Goal: Information Seeking & Learning: Learn about a topic

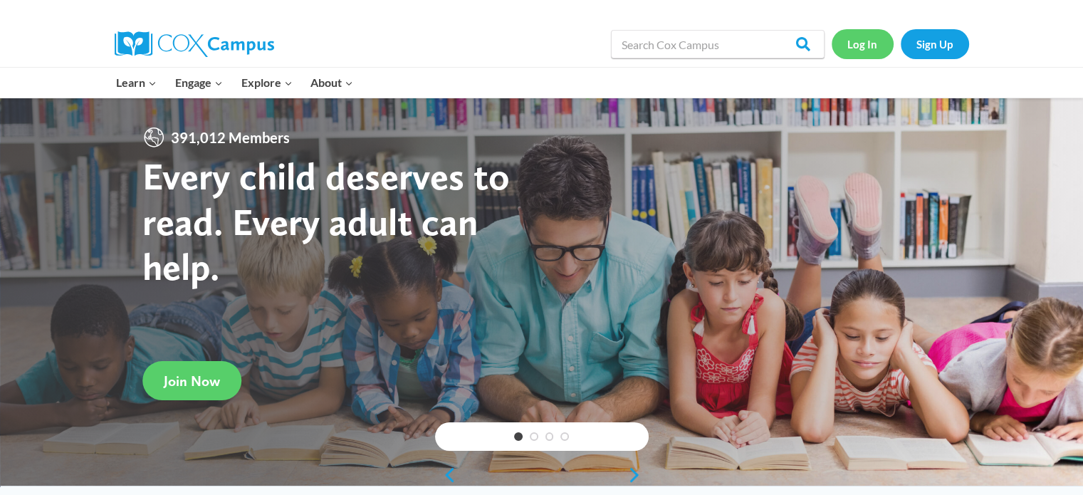
click at [849, 48] on link "Log In" at bounding box center [863, 43] width 62 height 29
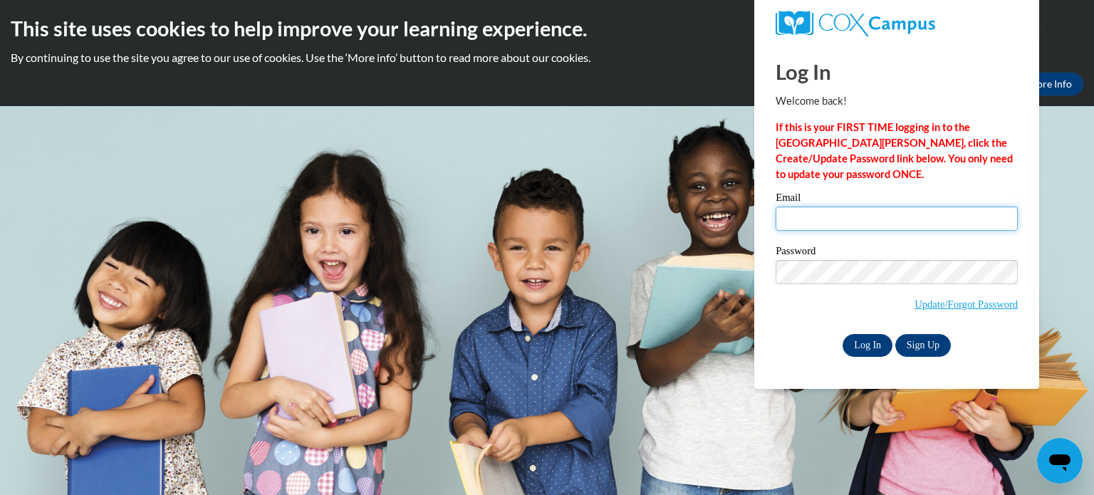
type input "hmarko@kusd.edu"
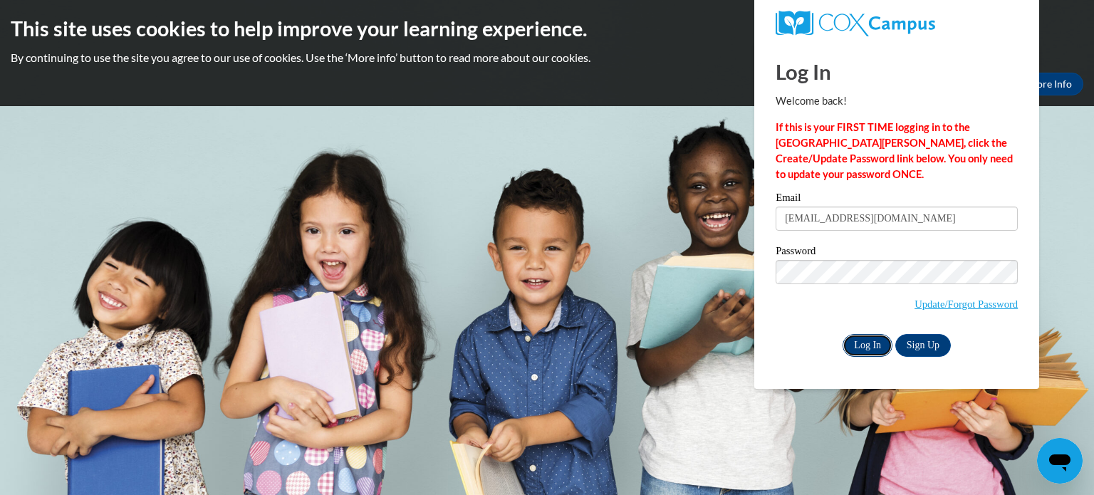
click at [852, 340] on input "Log In" at bounding box center [867, 345] width 50 height 23
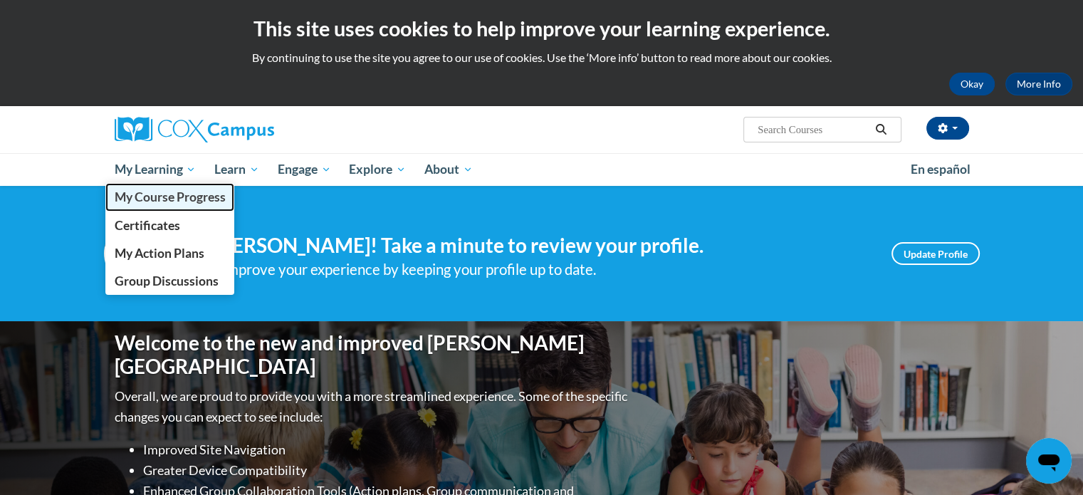
click at [160, 192] on span "My Course Progress" at bounding box center [169, 196] width 111 height 15
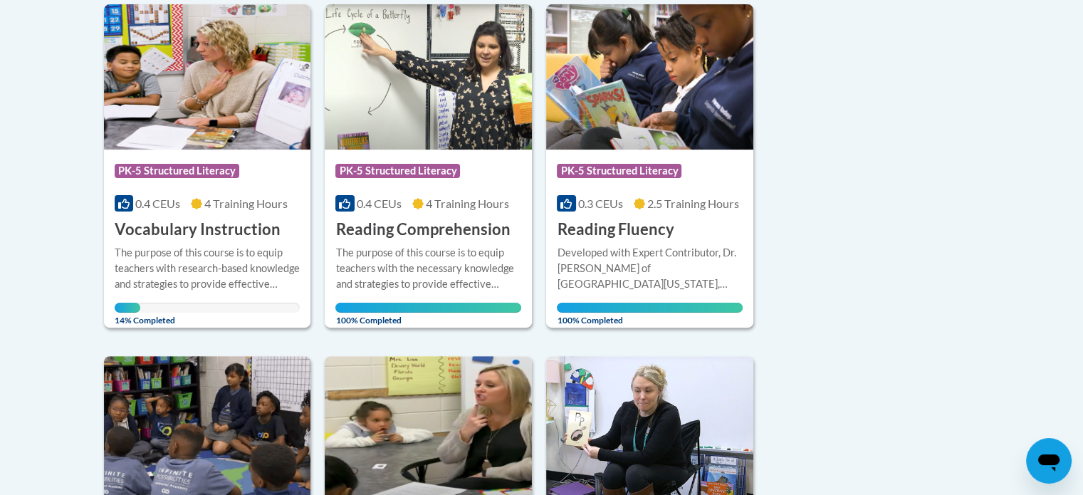
scroll to position [362, 0]
click at [160, 232] on h3 "Vocabulary Instruction" at bounding box center [198, 229] width 166 height 22
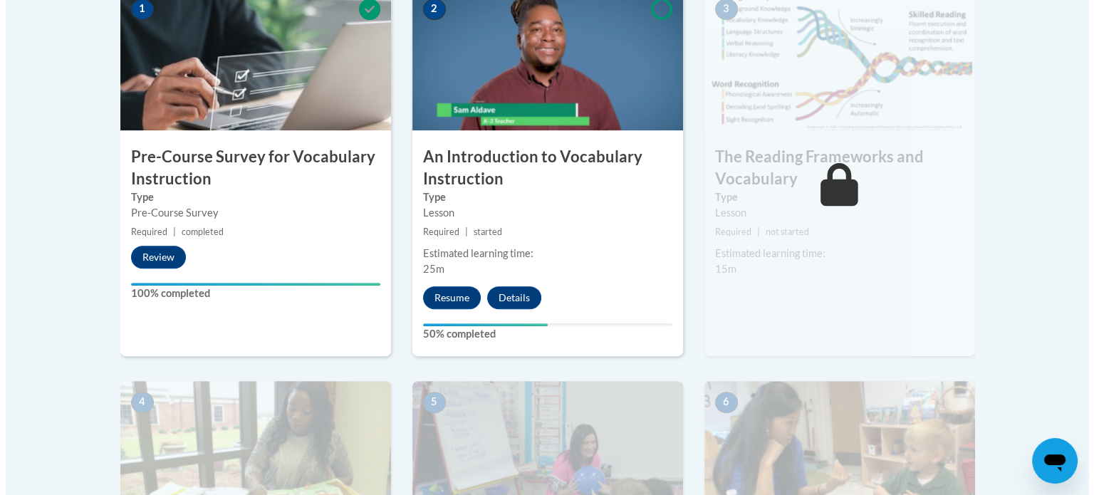
scroll to position [513, 0]
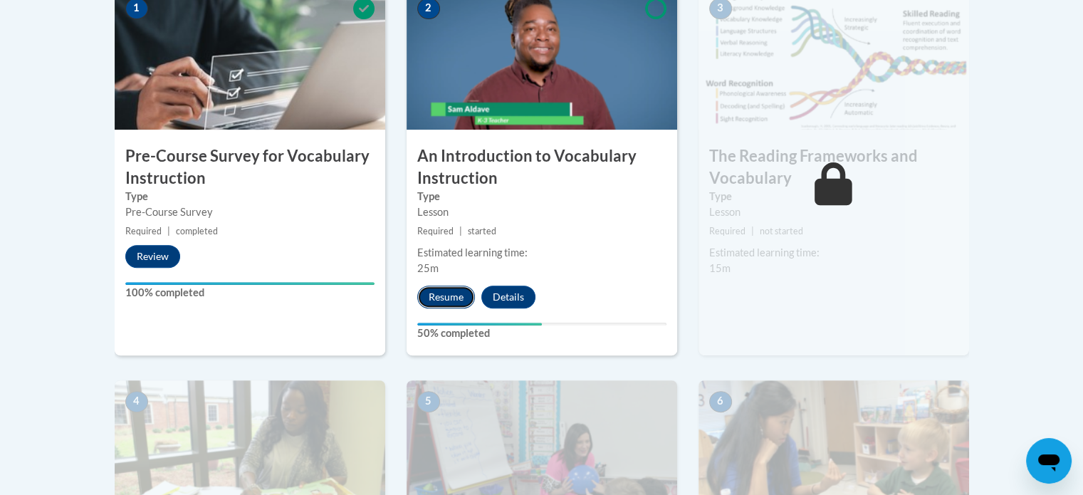
click at [435, 291] on button "Resume" at bounding box center [446, 297] width 58 height 23
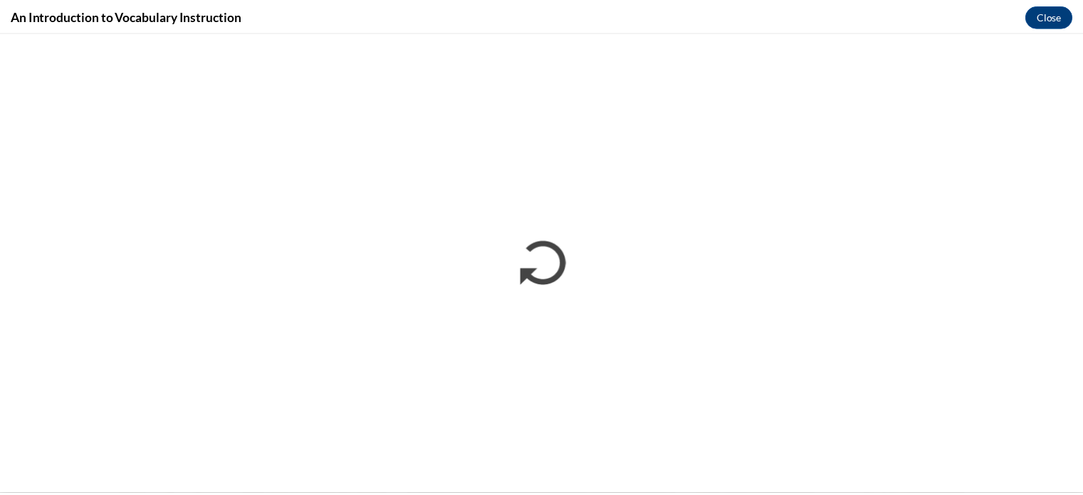
scroll to position [0, 0]
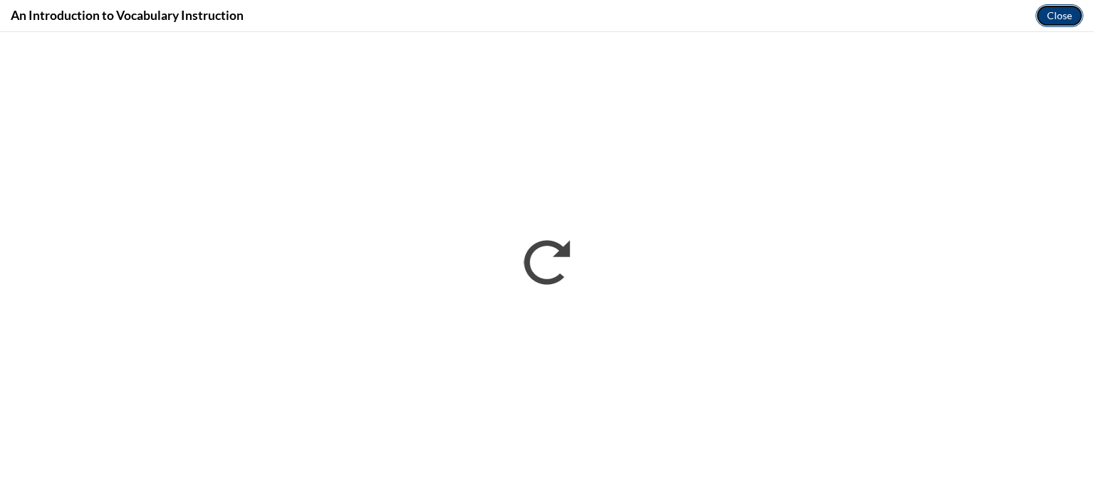
click at [1063, 16] on button "Close" at bounding box center [1059, 15] width 48 height 23
